Goal: Task Accomplishment & Management: Manage account settings

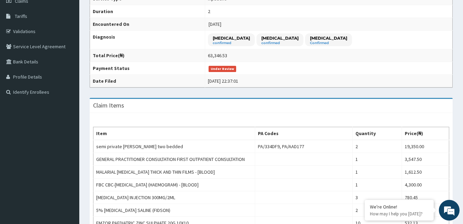
scroll to position [101, 0]
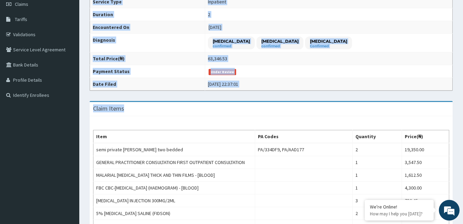
drag, startPoint x: 459, startPoint y: 96, endPoint x: 453, endPoint y: 73, distance: 23.7
click at [453, 73] on div "Provider - [GEOGRAPHIC_DATA] Reopen Claim HMO ID eis/10419/c ([PERSON_NAME]) PA…" at bounding box center [270, 220] width 383 height 571
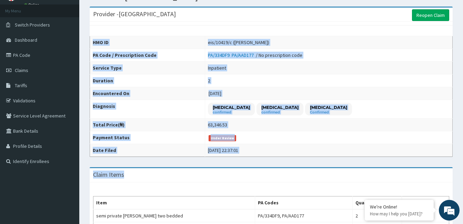
scroll to position [0, 0]
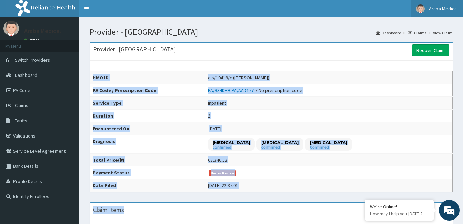
click at [443, 8] on span "Araba Medical" at bounding box center [442, 9] width 29 height 6
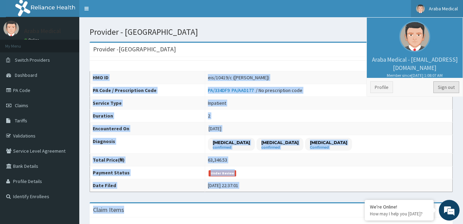
click at [447, 86] on link "Sign out" at bounding box center [446, 87] width 26 height 12
